Goal: Check status: Check status

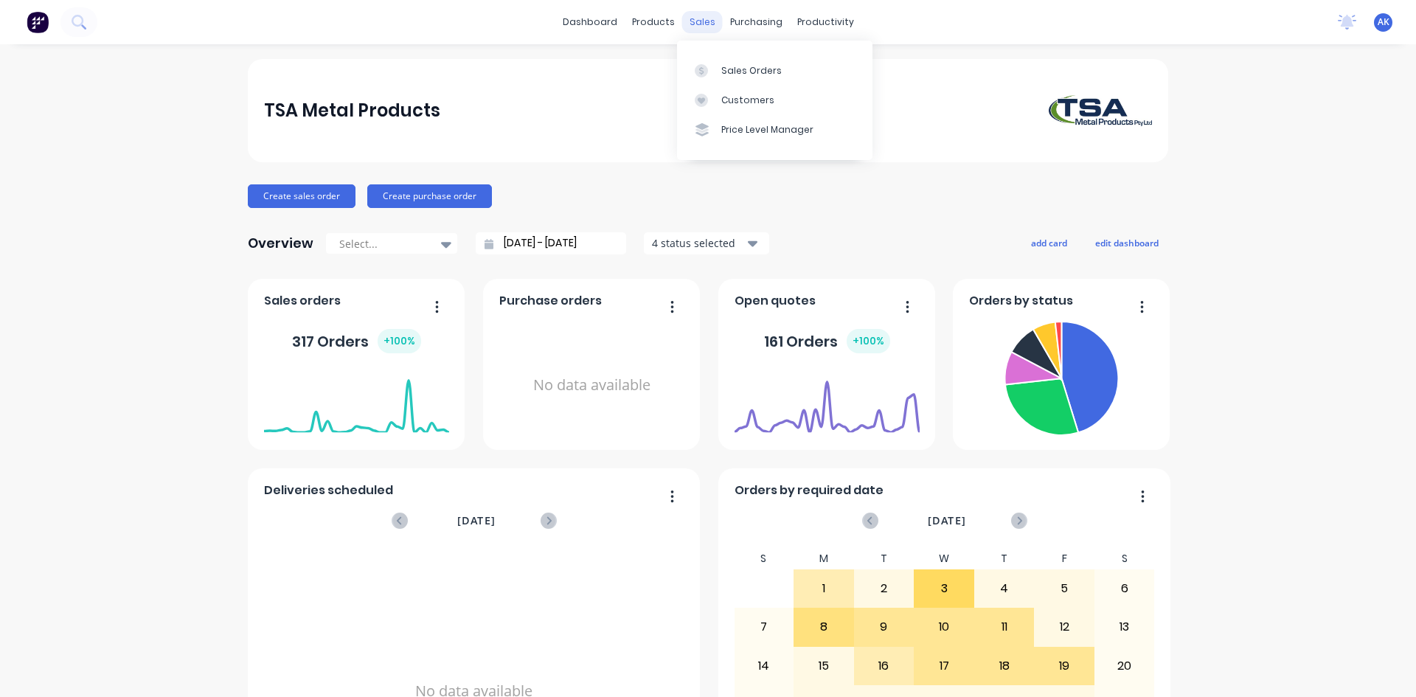
click at [702, 18] on div "sales" at bounding box center [702, 22] width 41 height 22
click at [745, 76] on div "Sales Orders" at bounding box center [751, 70] width 60 height 13
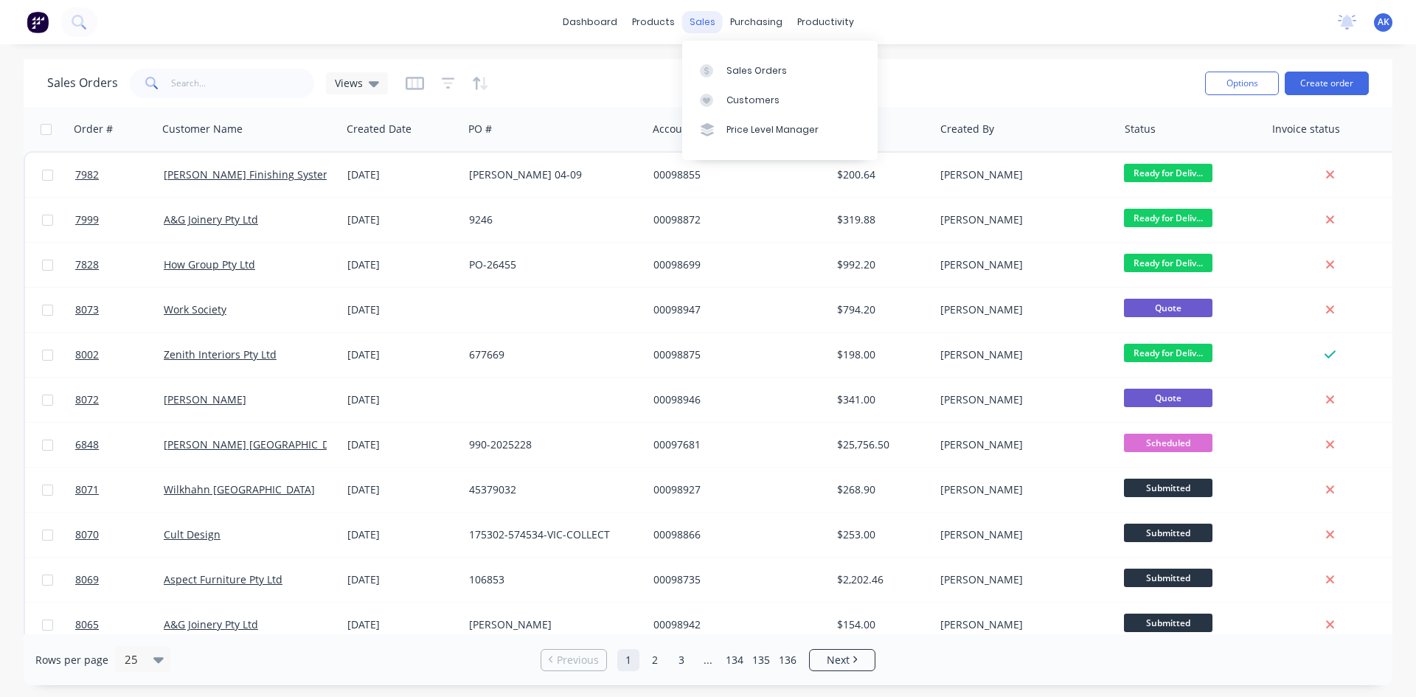
click at [713, 18] on div "sales" at bounding box center [702, 22] width 41 height 22
click at [728, 58] on link "Sales Orders" at bounding box center [779, 69] width 195 height 29
click at [182, 85] on input "text" at bounding box center [243, 83] width 144 height 29
type input "98935"
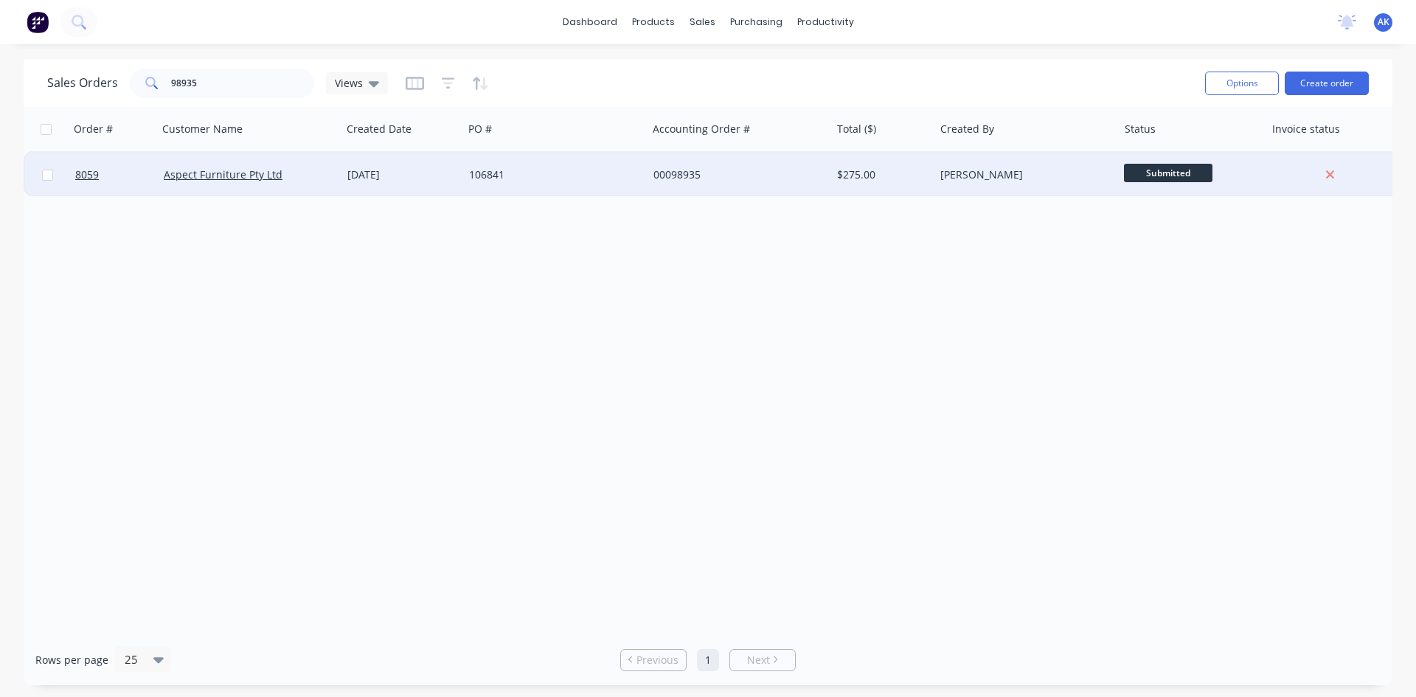
click at [390, 178] on div "[DATE]" at bounding box center [402, 174] width 110 height 15
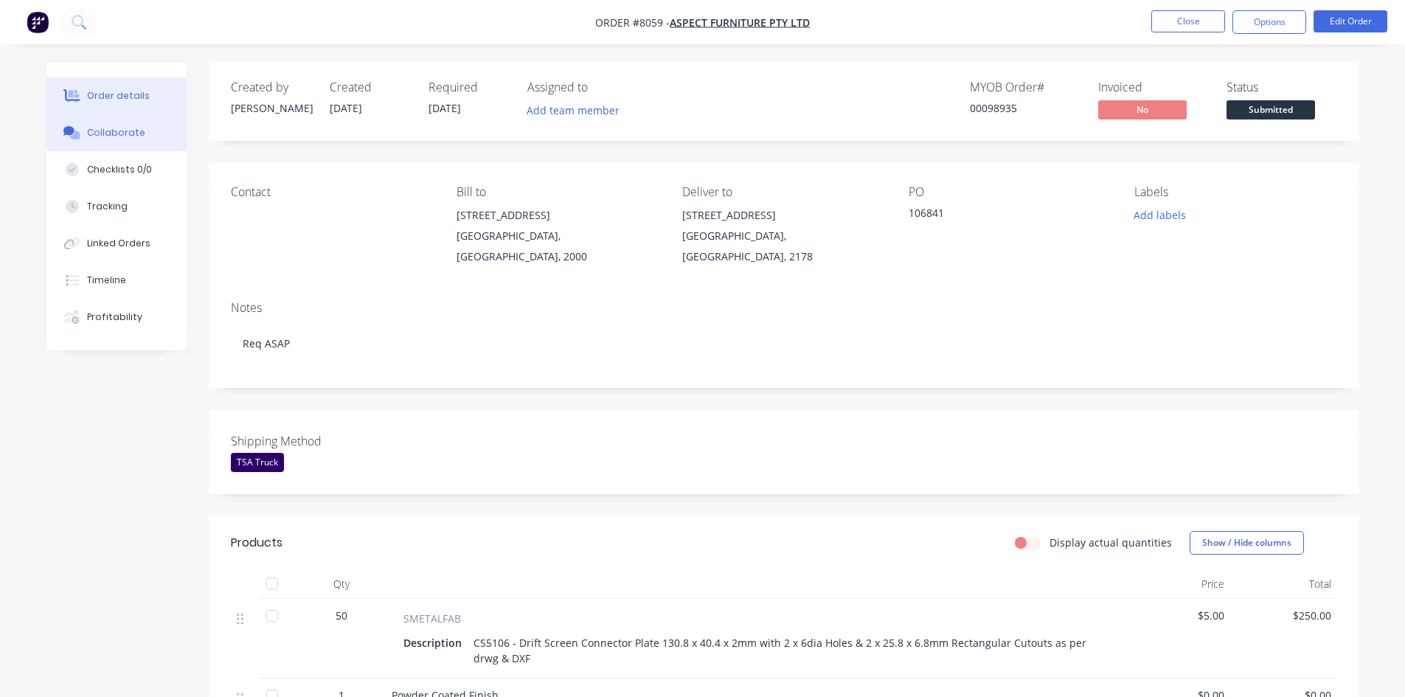
click at [126, 128] on div "Collaborate" at bounding box center [116, 132] width 58 height 13
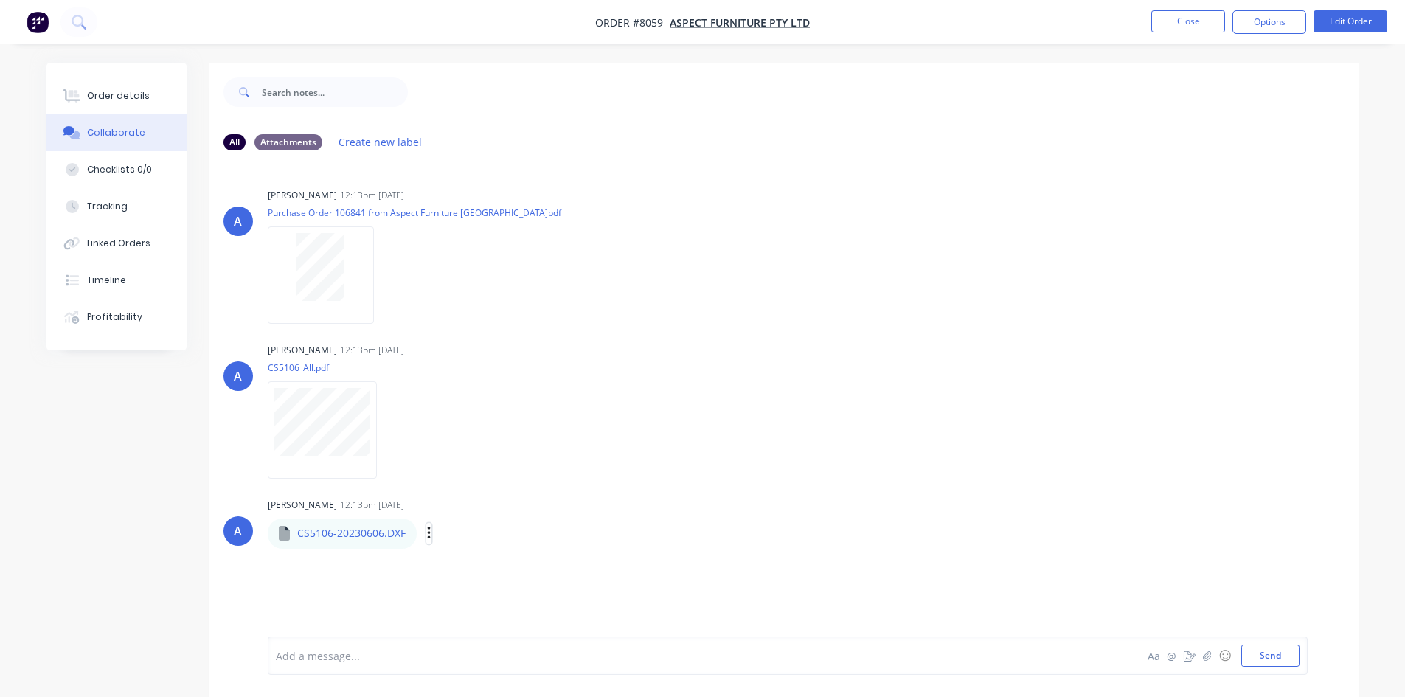
click at [427, 537] on icon "button" at bounding box center [429, 533] width 4 height 17
click at [472, 571] on button "Download" at bounding box center [525, 572] width 166 height 33
click at [347, 294] on div at bounding box center [320, 267] width 93 height 68
click at [387, 436] on icon "button" at bounding box center [389, 430] width 4 height 17
click at [426, 469] on button "Download" at bounding box center [486, 469] width 166 height 33
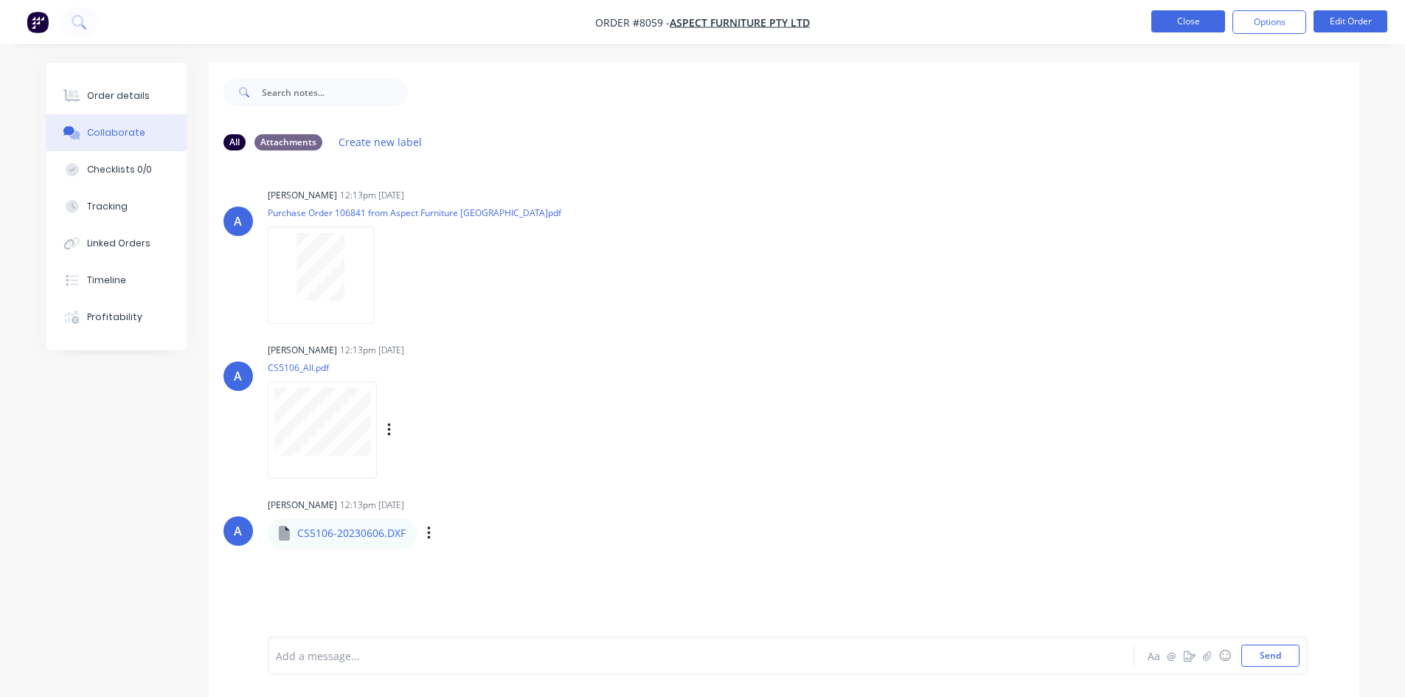
click at [1174, 18] on button "Close" at bounding box center [1188, 21] width 74 height 22
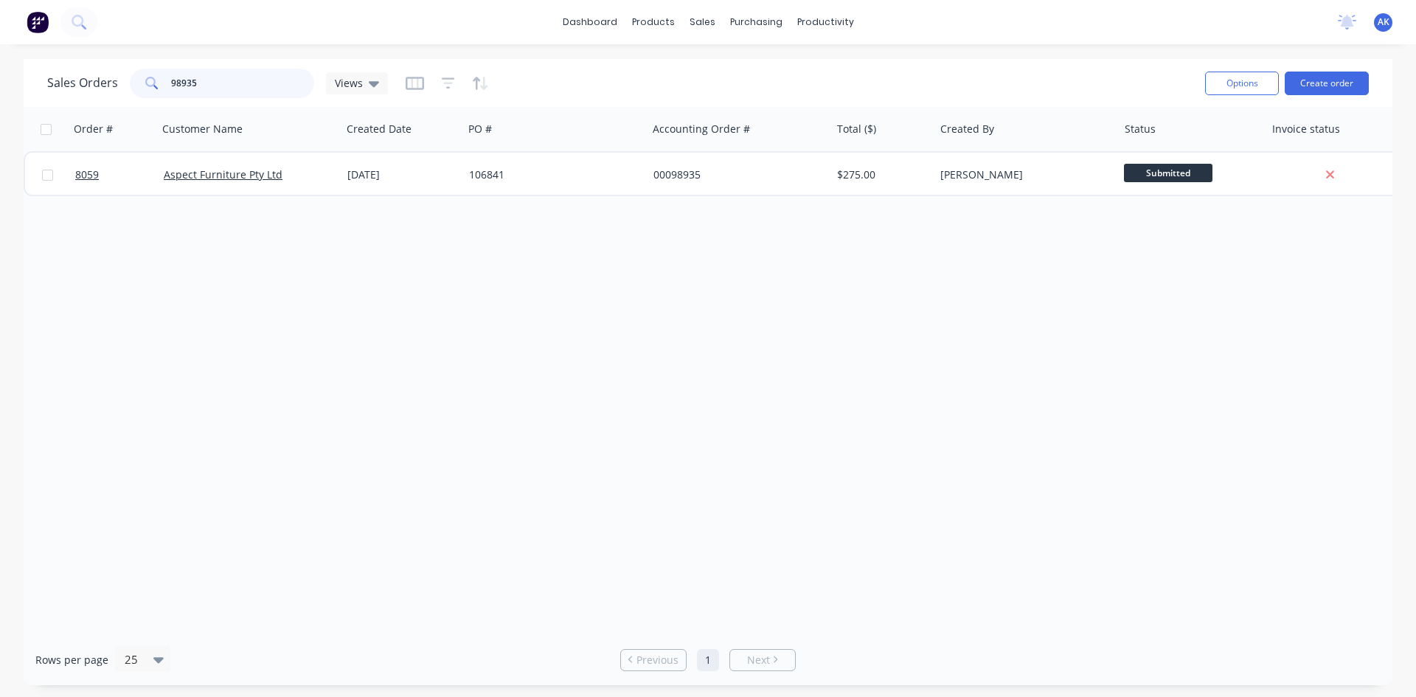
drag, startPoint x: 273, startPoint y: 84, endPoint x: 0, endPoint y: 87, distance: 272.8
click at [0, 87] on div "Sales Orders 98935 Views Options Create order Order # Customer Name Created Dat…" at bounding box center [708, 372] width 1416 height 626
type input "98932"
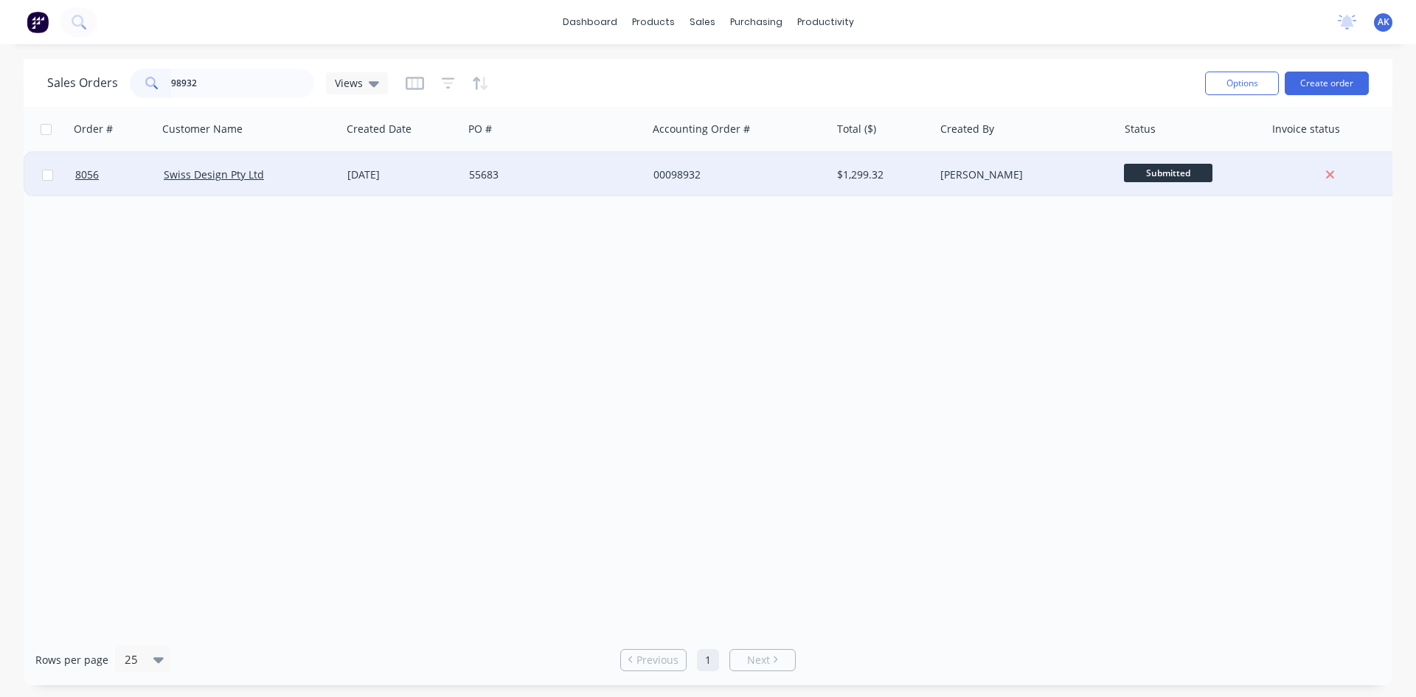
click at [426, 178] on div "[DATE]" at bounding box center [402, 174] width 110 height 15
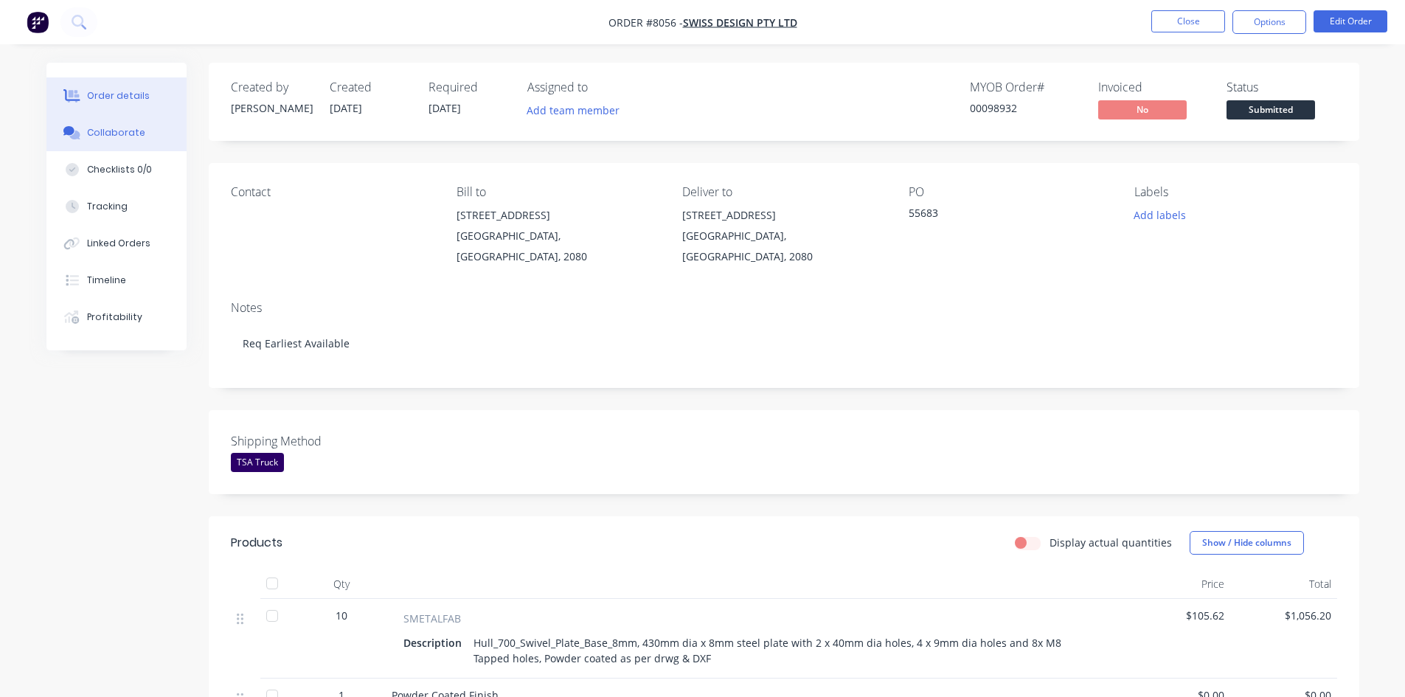
click at [138, 138] on div "Collaborate" at bounding box center [116, 132] width 58 height 13
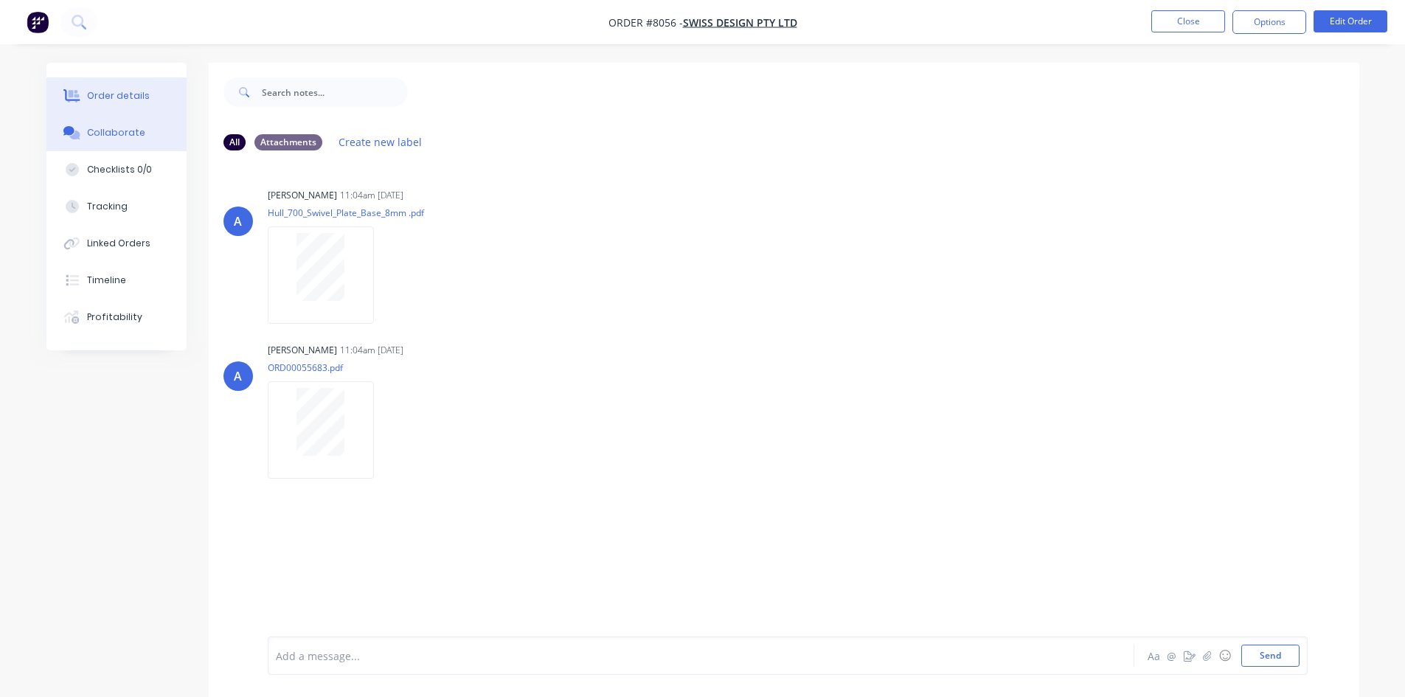
click at [128, 94] on div "Order details" at bounding box center [118, 95] width 63 height 13
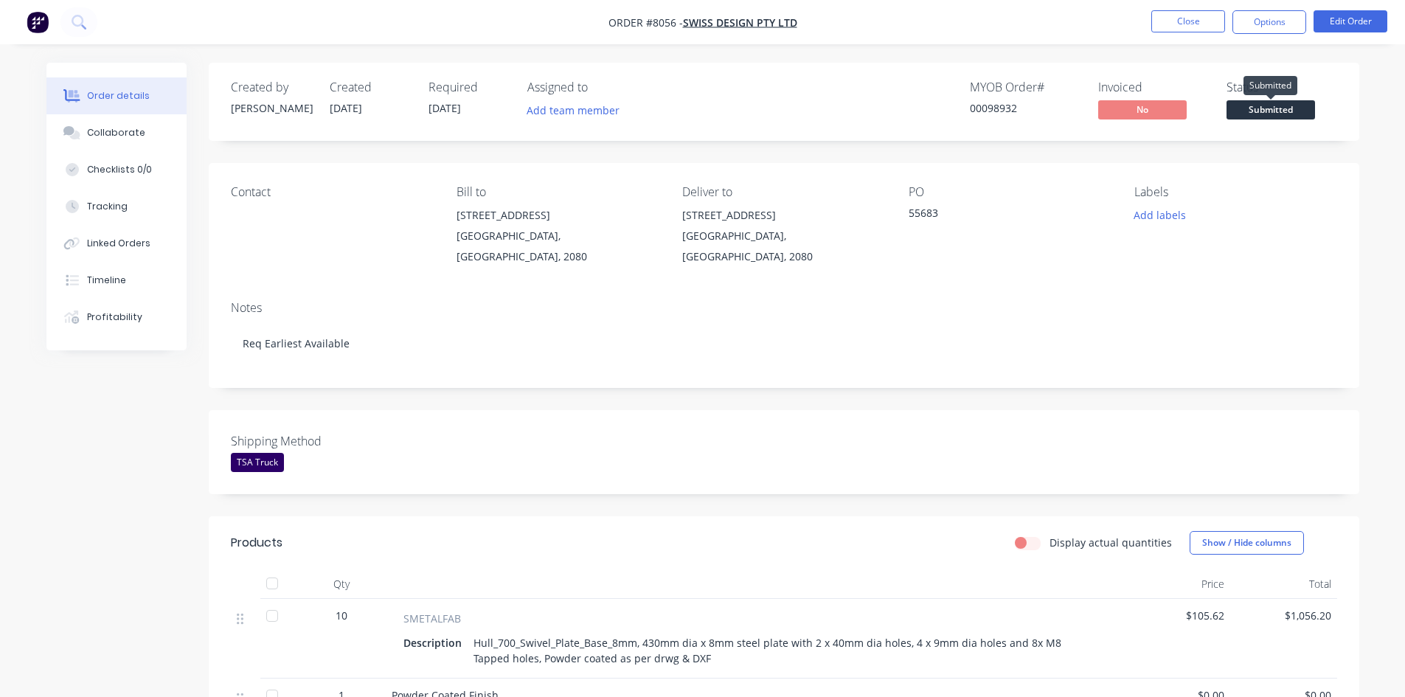
click at [1266, 112] on span "Submitted" at bounding box center [1270, 109] width 88 height 18
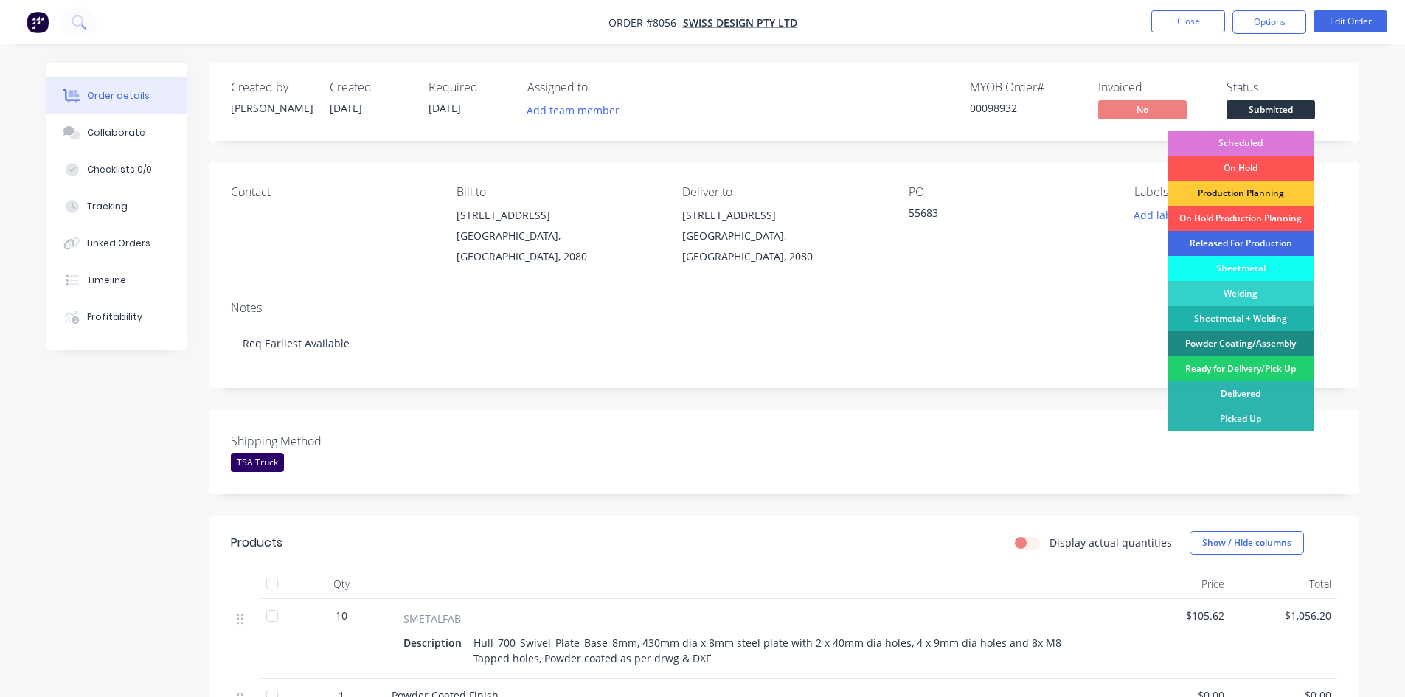
click at [1211, 243] on div "Released For Production" at bounding box center [1240, 243] width 146 height 25
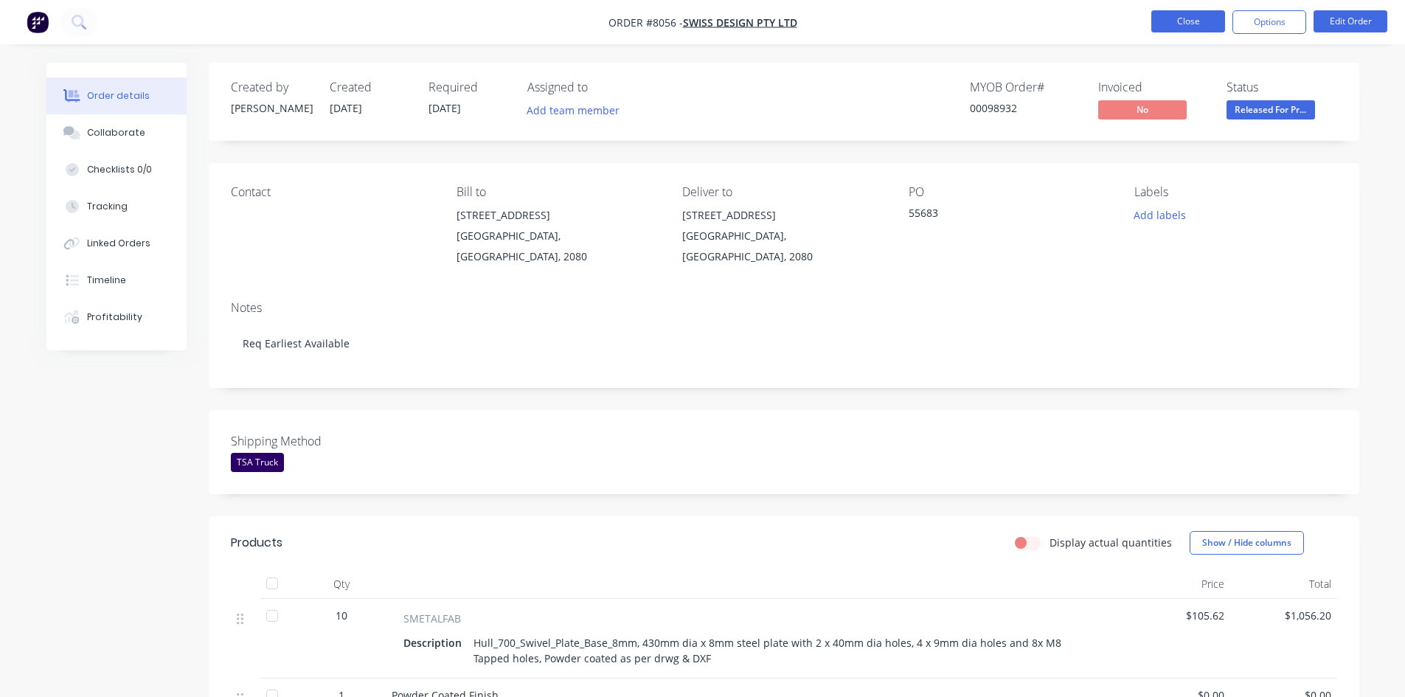
click at [1201, 19] on button "Close" at bounding box center [1188, 21] width 74 height 22
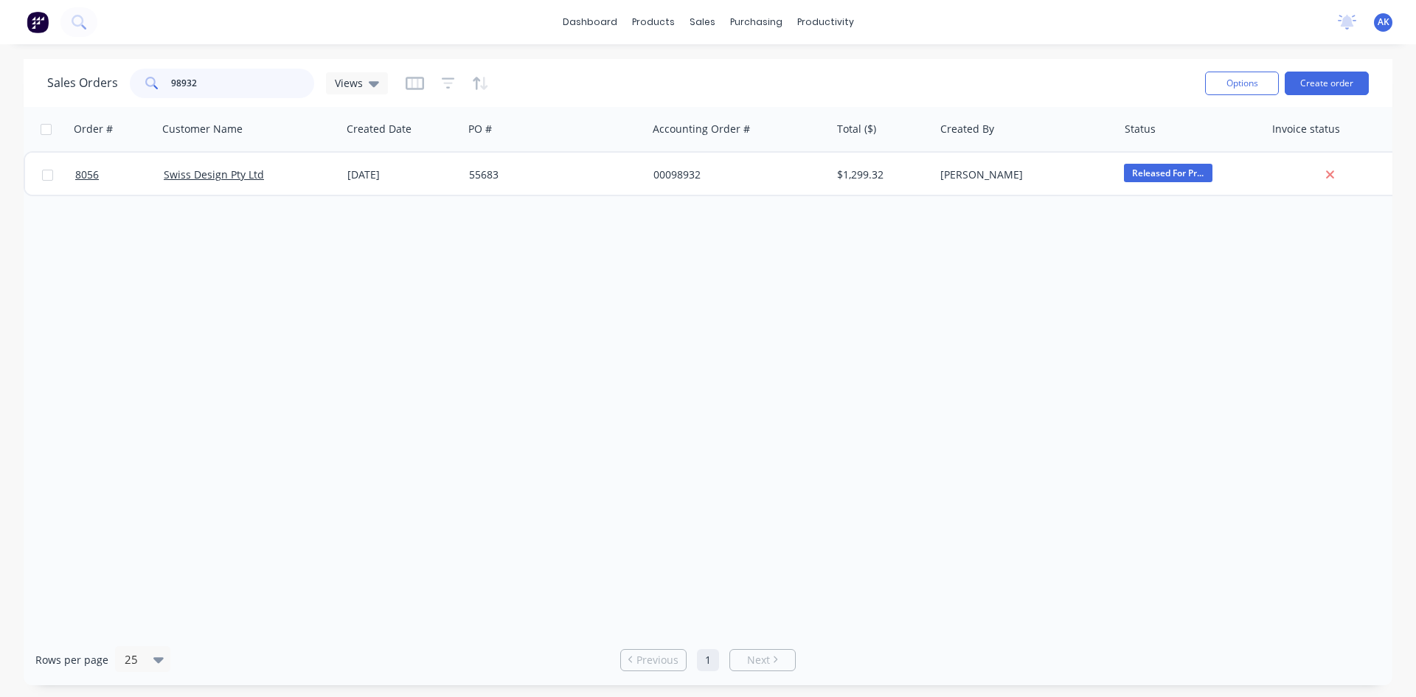
click at [195, 81] on input "98932" at bounding box center [243, 83] width 144 height 29
type input "98927"
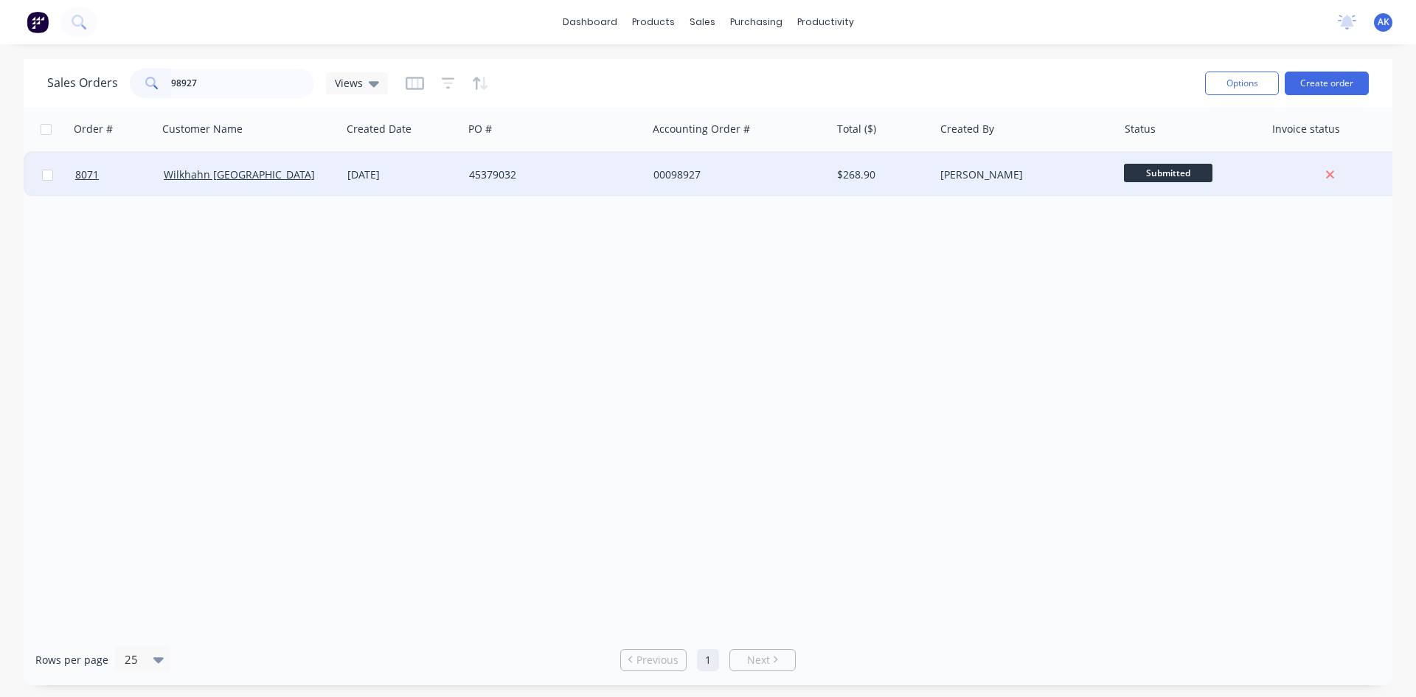
click at [513, 165] on div "45379032" at bounding box center [555, 175] width 184 height 44
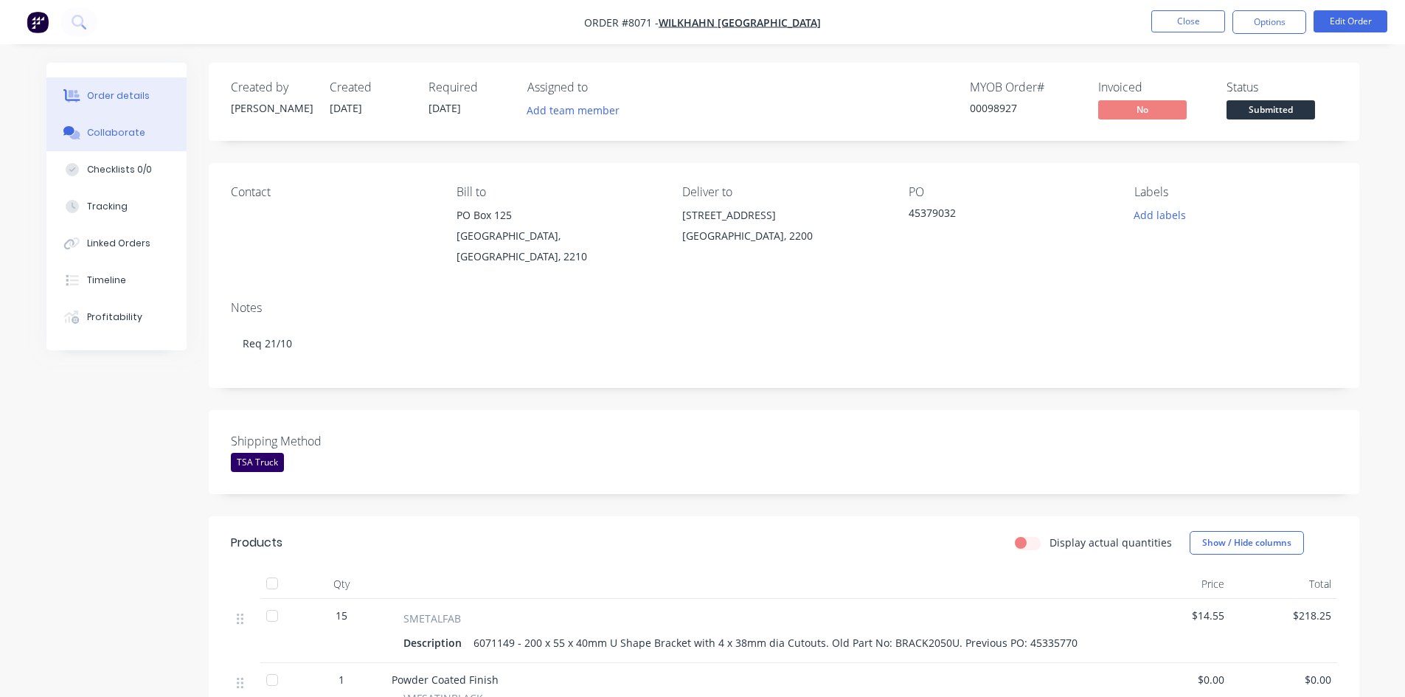
click at [111, 127] on div "Collaborate" at bounding box center [116, 132] width 58 height 13
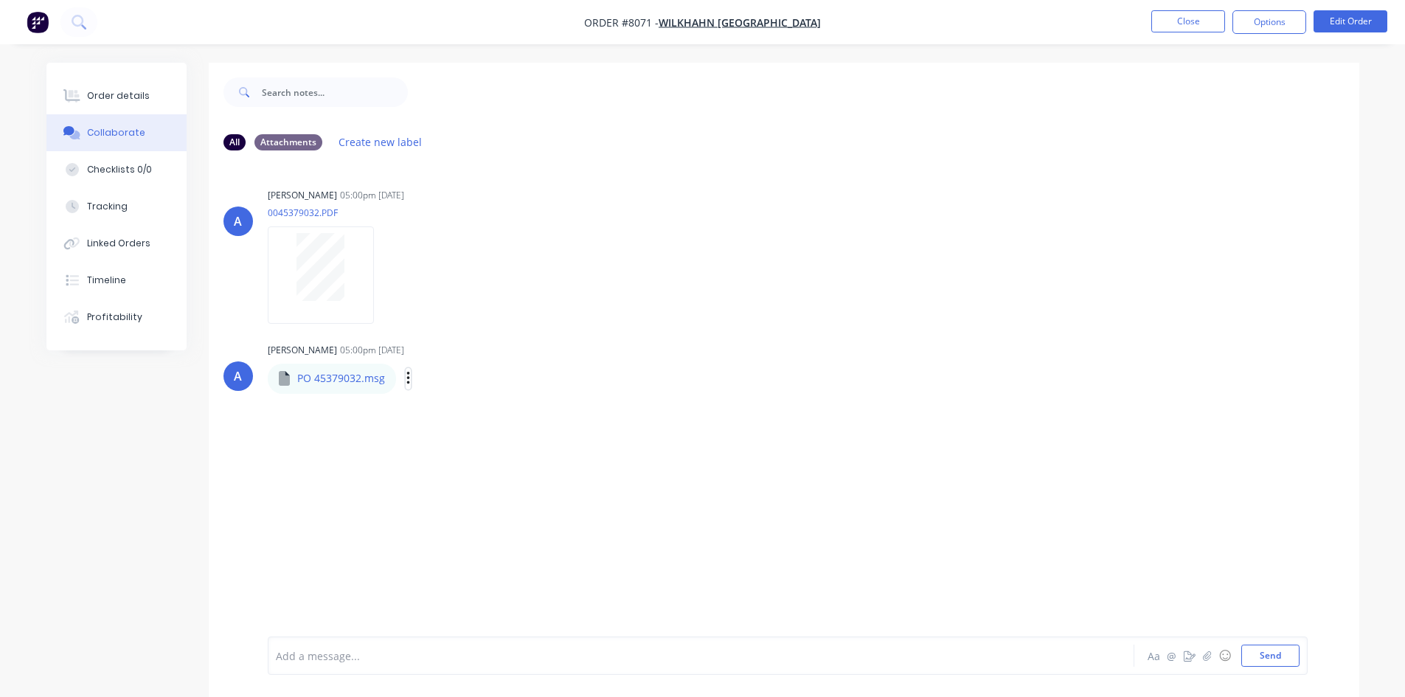
click at [408, 379] on icon "button" at bounding box center [407, 378] width 3 height 13
click at [462, 413] on button "Download" at bounding box center [505, 417] width 166 height 33
click at [355, 278] on div at bounding box center [320, 267] width 93 height 68
click at [1209, 18] on button "Close" at bounding box center [1188, 21] width 74 height 22
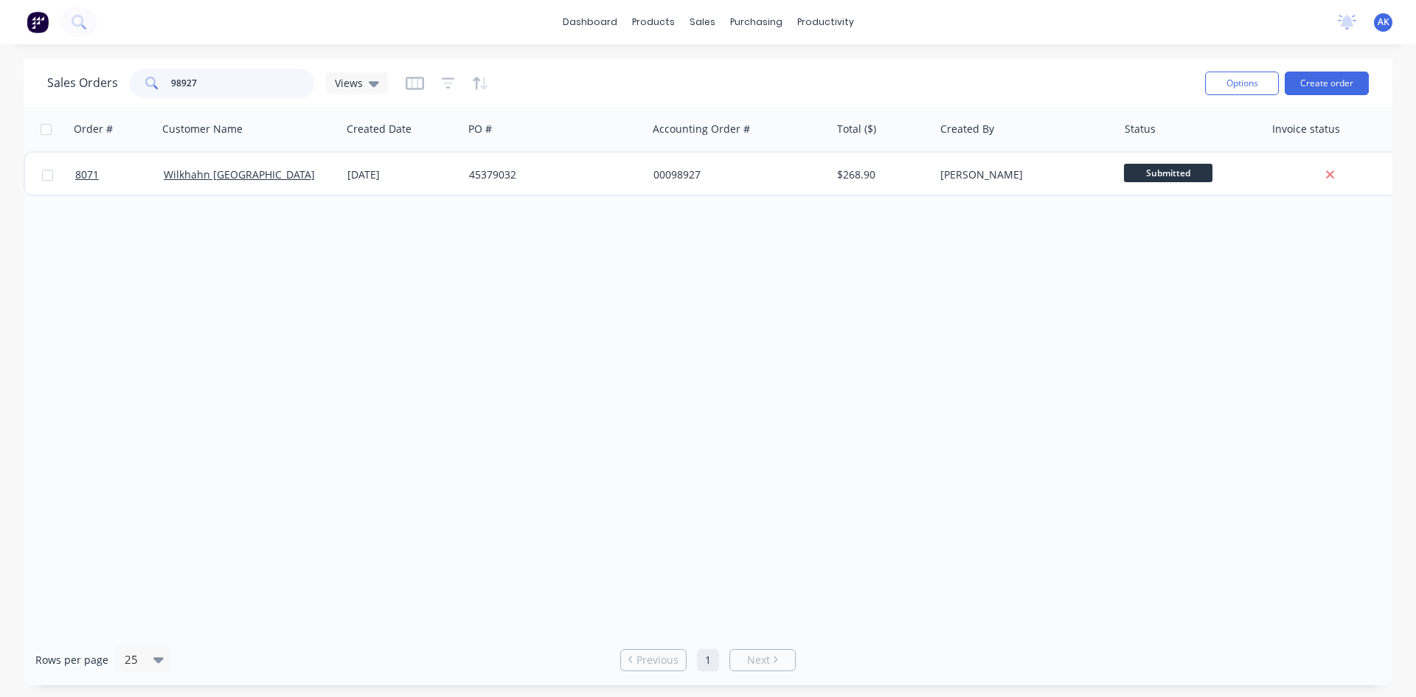
click at [211, 88] on input "98927" at bounding box center [243, 83] width 144 height 29
type input "98815"
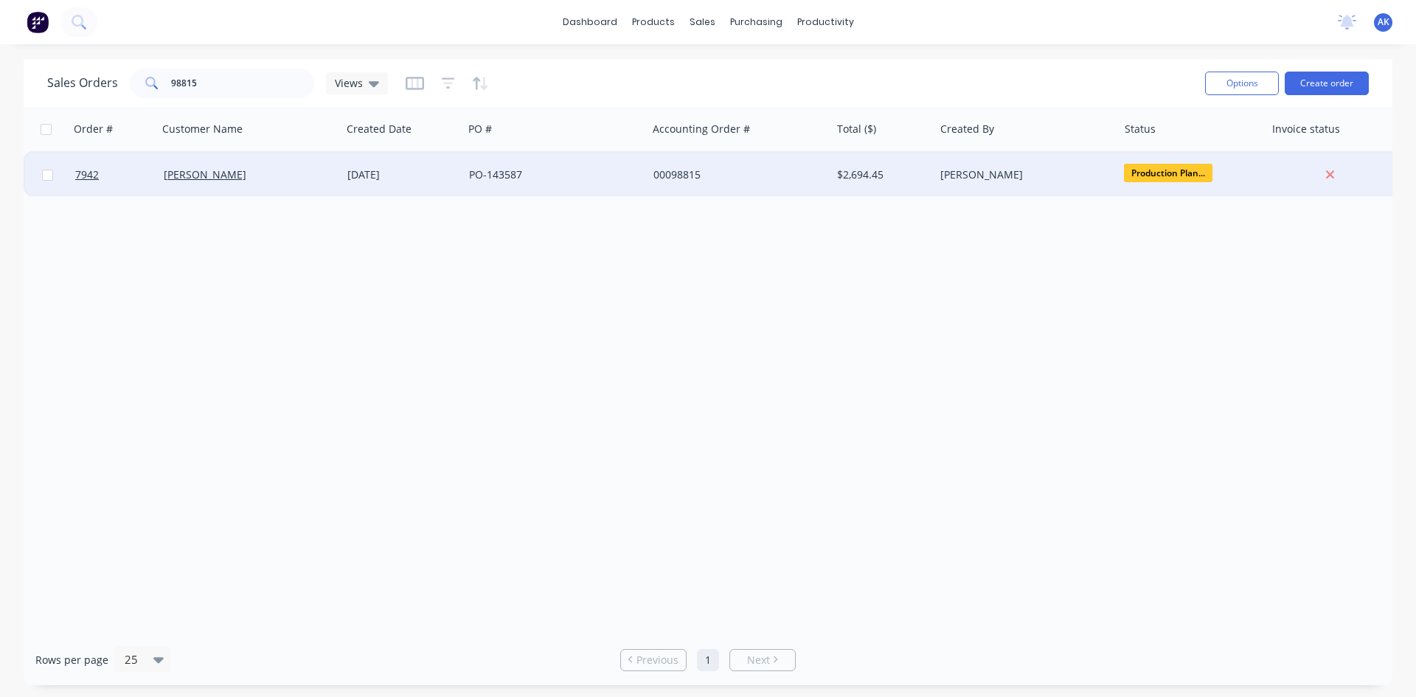
click at [712, 180] on div "00098815" at bounding box center [735, 174] width 164 height 15
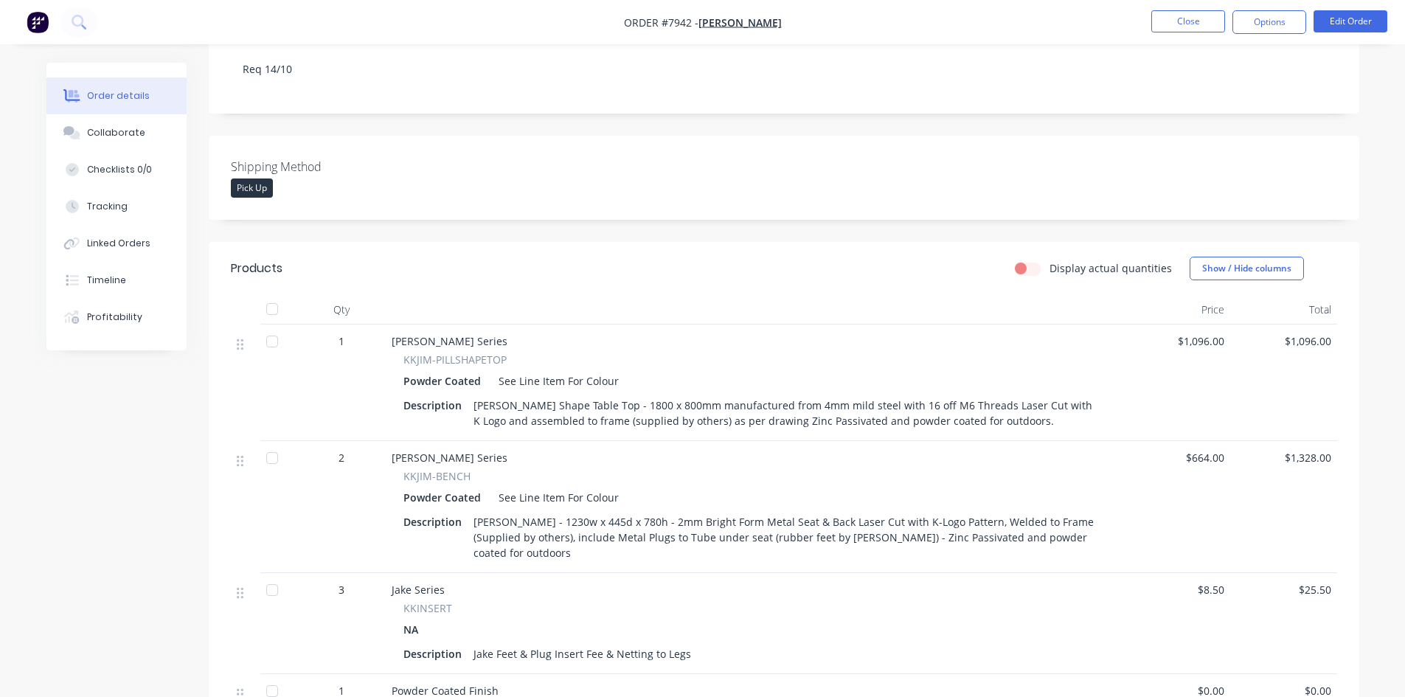
scroll to position [295, 0]
